Goal: Information Seeking & Learning: Learn about a topic

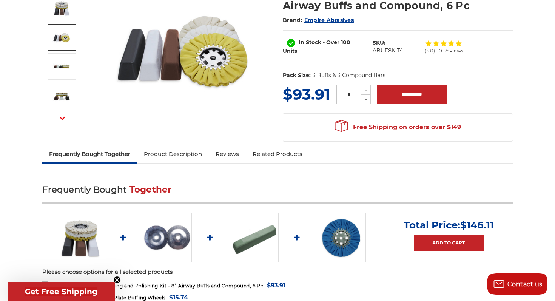
scroll to position [129, 0]
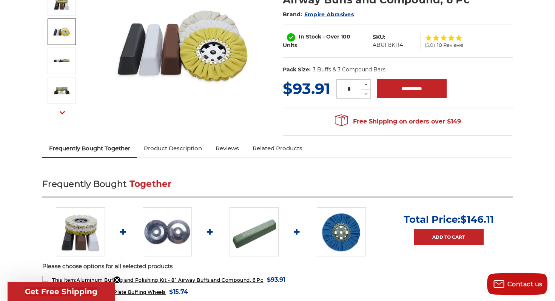
click at [103, 146] on link "Frequently Bought Together" at bounding box center [89, 148] width 95 height 17
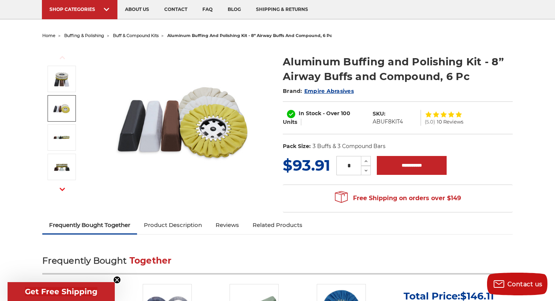
scroll to position [0, 0]
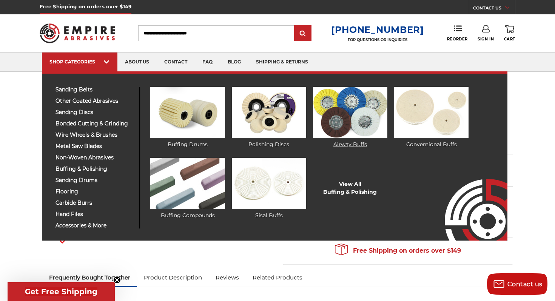
click at [357, 122] on img at bounding box center [350, 112] width 74 height 51
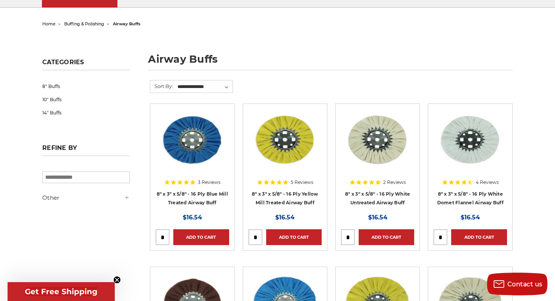
scroll to position [65, 0]
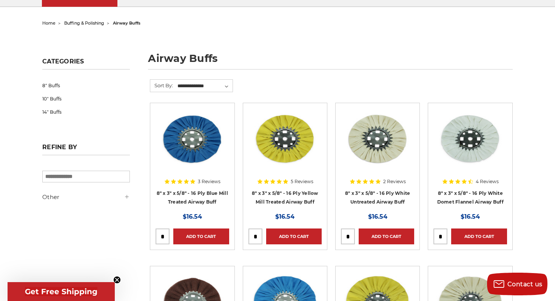
click at [204, 180] on div at bounding box center [192, 156] width 73 height 97
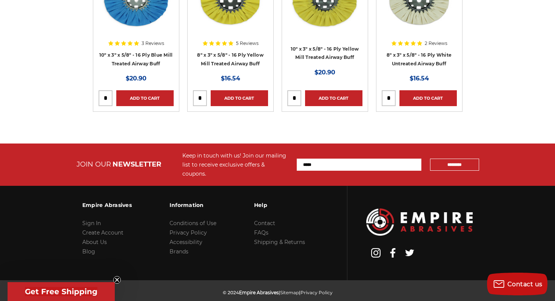
scroll to position [1504, 0]
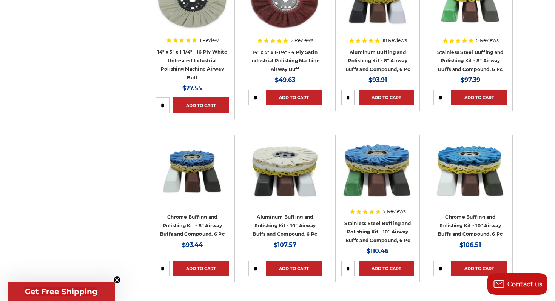
scroll to position [712, 0]
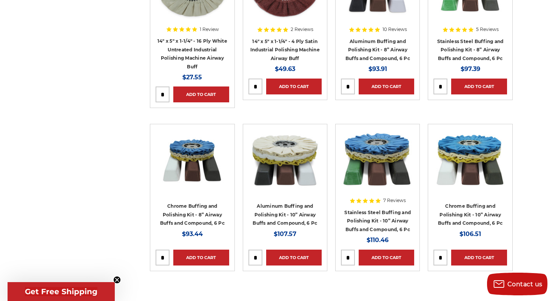
click at [277, 163] on img at bounding box center [284, 159] width 73 height 60
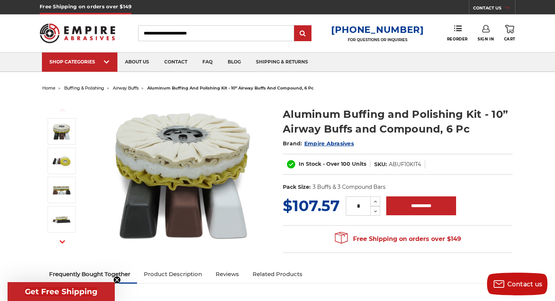
click at [181, 174] on img at bounding box center [182, 174] width 151 height 151
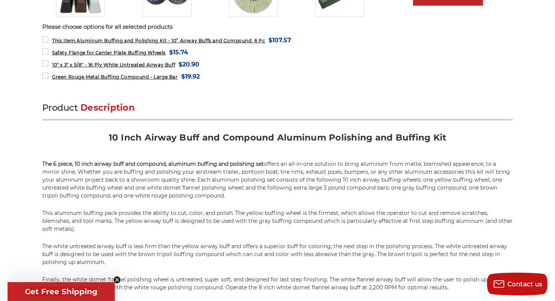
scroll to position [374, 0]
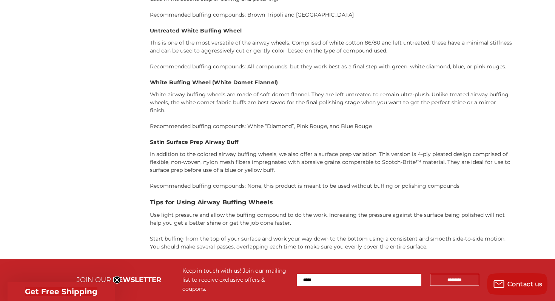
scroll to position [728, 0]
